Goal: Information Seeking & Learning: Learn about a topic

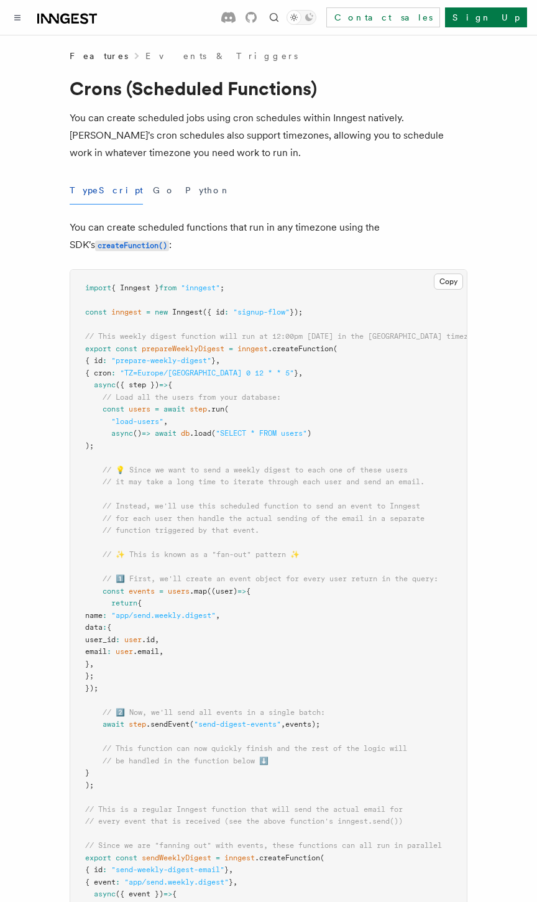
click at [176, 108] on article "Features Events & Triggers Crons (Scheduled Functions) You can create scheduled…" at bounding box center [268, 731] width 507 height 1362
click at [19, 16] on icon "Toggle navigation" at bounding box center [17, 18] width 6 height 6
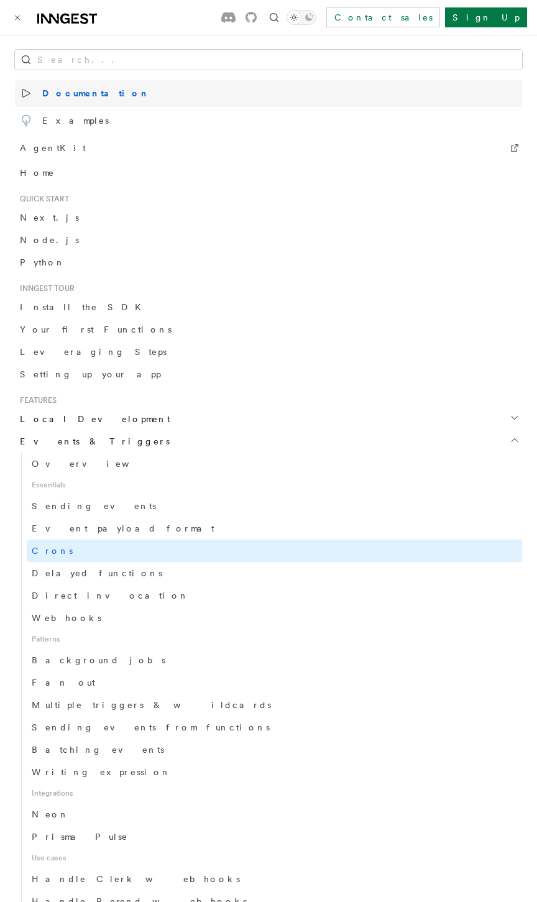
click at [65, 91] on span "Documentation" at bounding box center [85, 93] width 130 height 17
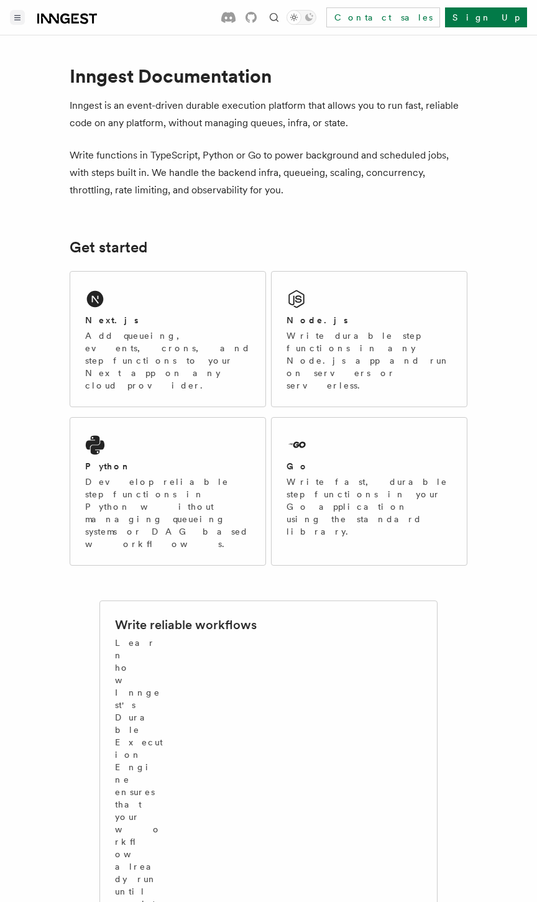
click at [313, 325] on h2 "Node.js" at bounding box center [318, 320] width 62 height 12
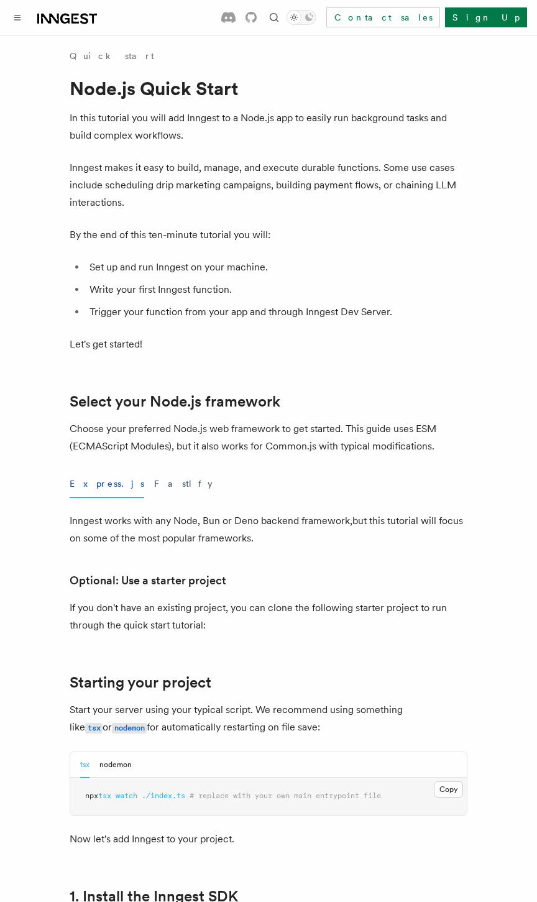
click at [278, 298] on li "Write your first Inngest function." at bounding box center [277, 289] width 382 height 17
click at [246, 164] on p "Inngest makes it easy to build, manage, and execute durable functions. Some use…" at bounding box center [269, 185] width 398 height 52
click at [21, 16] on button "Toggle navigation" at bounding box center [17, 17] width 15 height 15
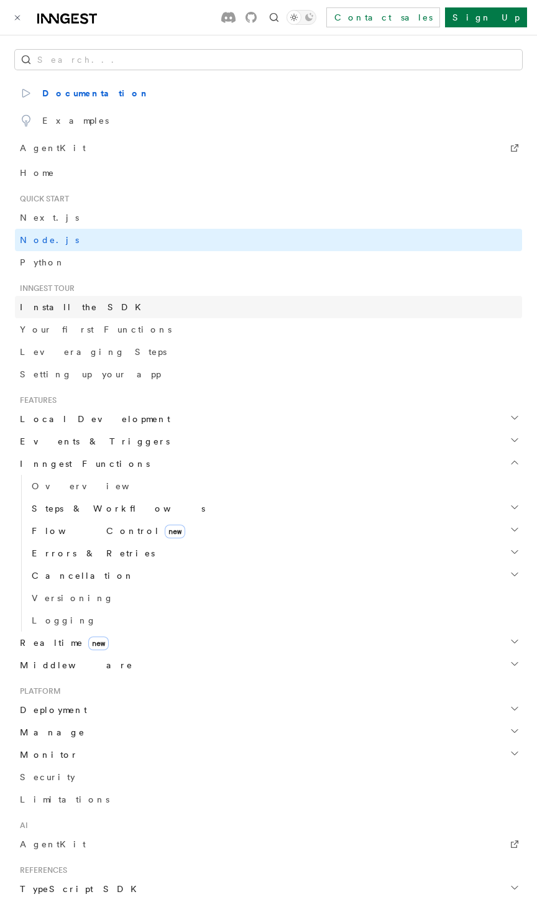
click at [48, 310] on span "Install the SDK" at bounding box center [84, 307] width 129 height 10
